Goal: Find specific page/section: Find specific page/section

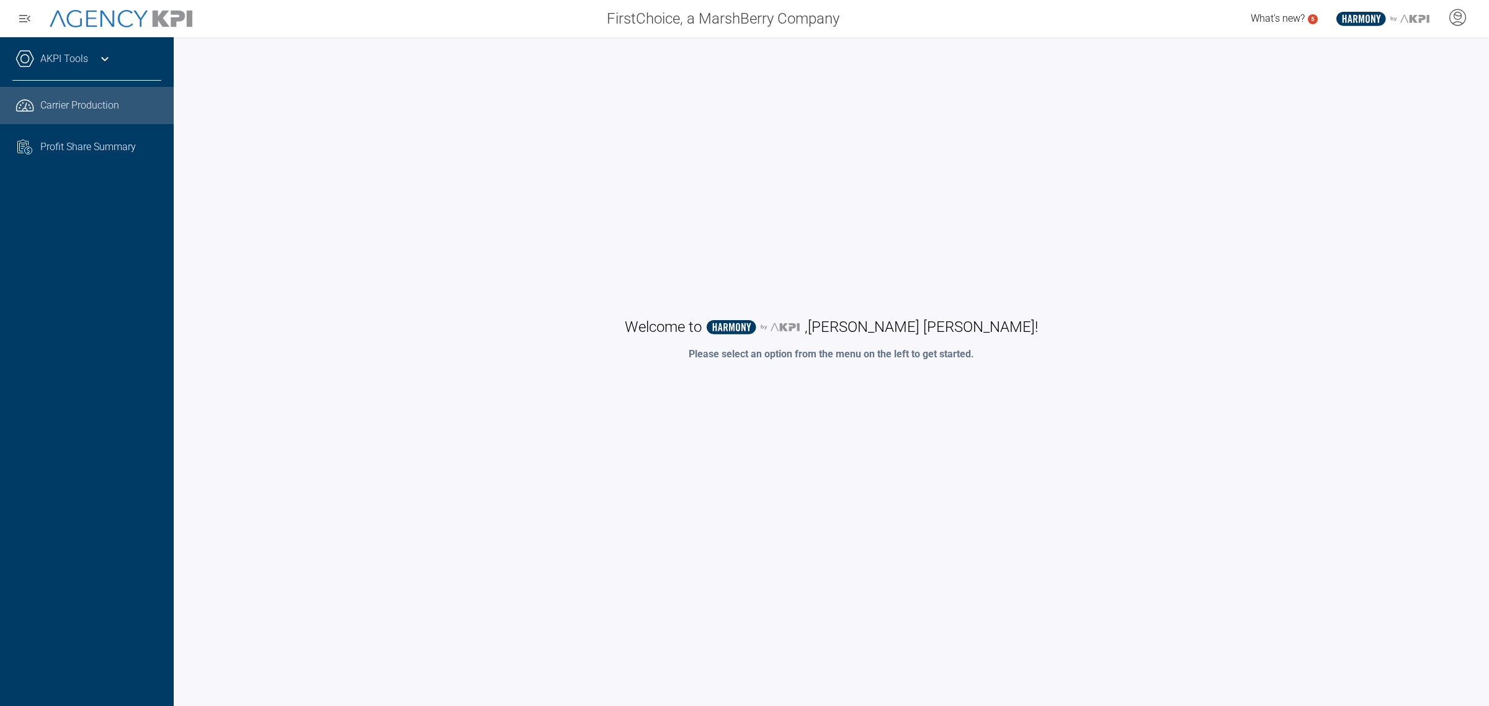
click at [88, 107] on span "Carrier Production" at bounding box center [79, 105] width 79 height 15
